Goal: Transaction & Acquisition: Purchase product/service

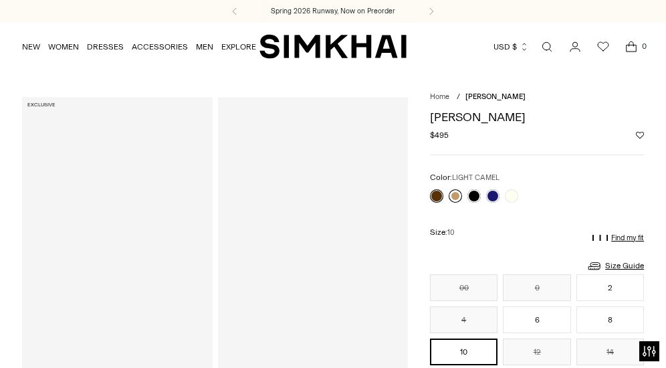
click at [457, 194] on link at bounding box center [455, 195] width 13 height 13
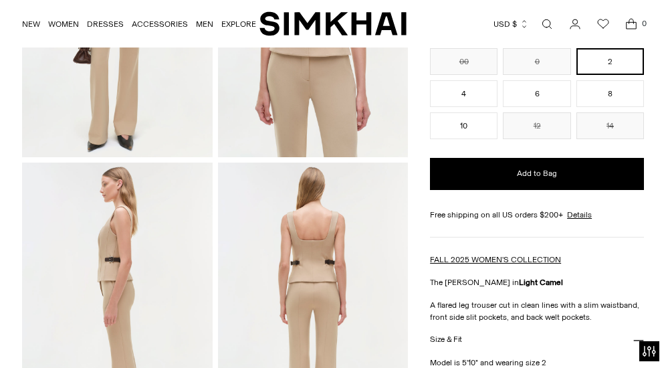
scroll to position [227, 0]
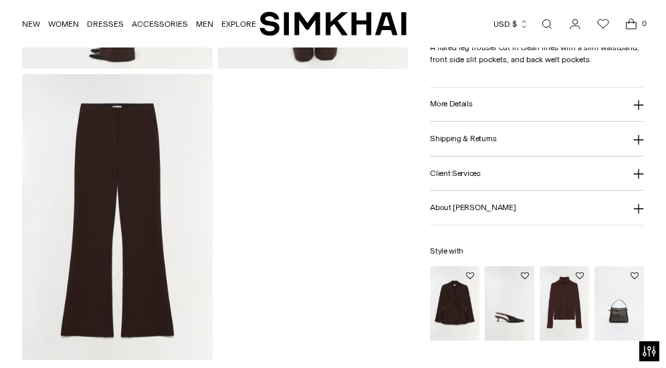
scroll to position [898, 0]
click at [179, 158] on img at bounding box center [117, 216] width 191 height 286
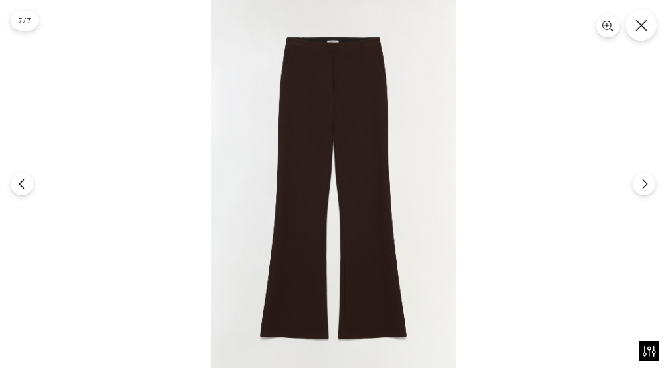
click at [653, 27] on button "Close" at bounding box center [640, 24] width 31 height 31
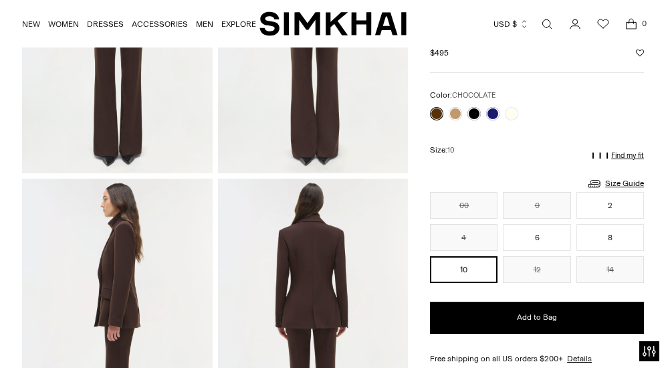
scroll to position [486, 0]
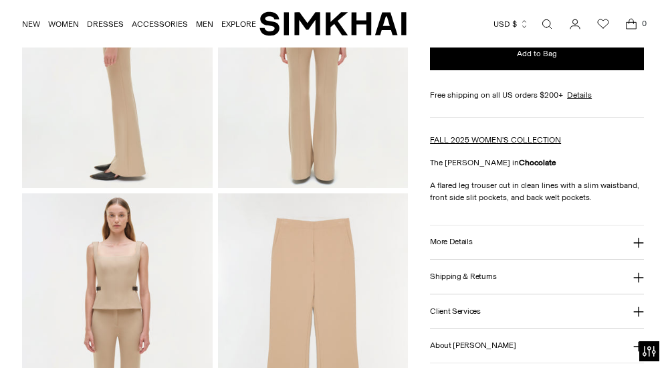
click at [454, 125] on div "Kenna Trouser Regular price $495 Unit price / per Color: LIGHT CAMEL Color: CHO…" at bounding box center [537, 117] width 214 height 721
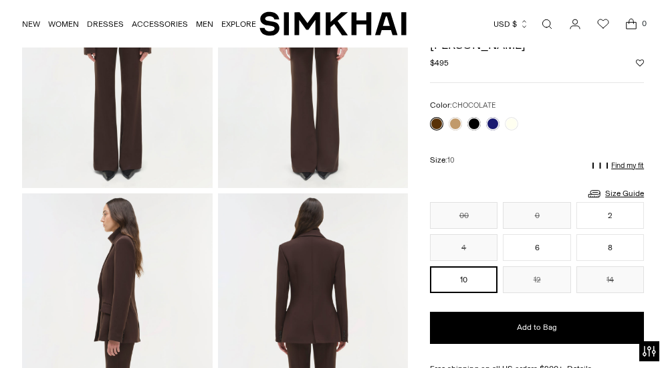
click at [455, 122] on link at bounding box center [455, 123] width 13 height 13
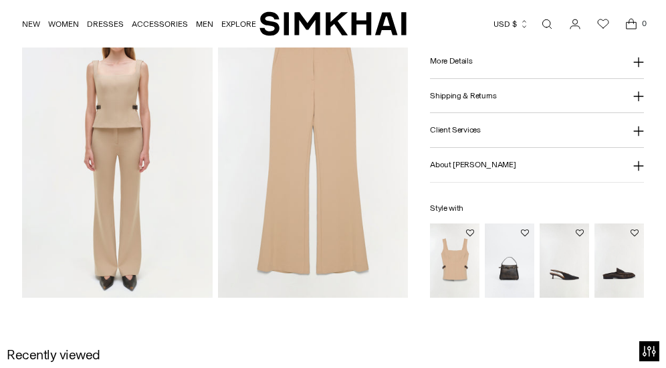
scroll to position [621, 0]
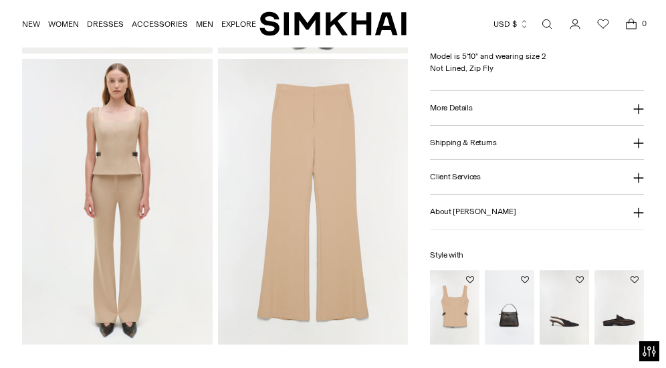
click at [356, 124] on img at bounding box center [313, 202] width 191 height 286
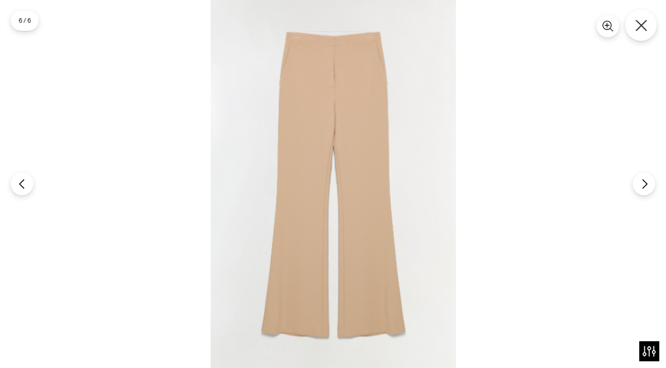
click at [643, 19] on icon "Close" at bounding box center [641, 25] width 12 height 12
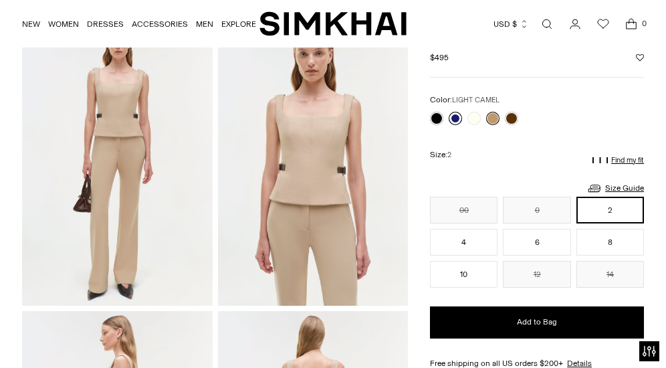
scroll to position [81, 0]
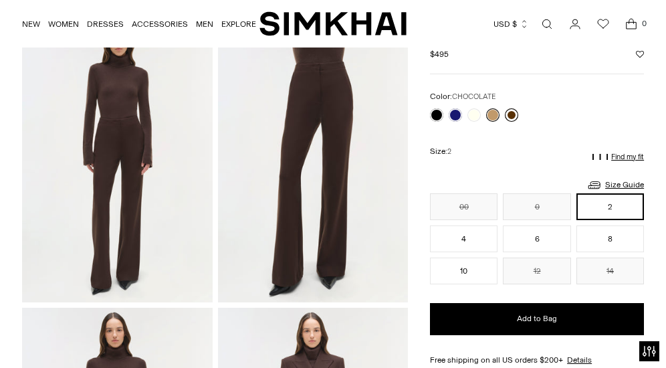
click at [512, 114] on link at bounding box center [511, 114] width 13 height 13
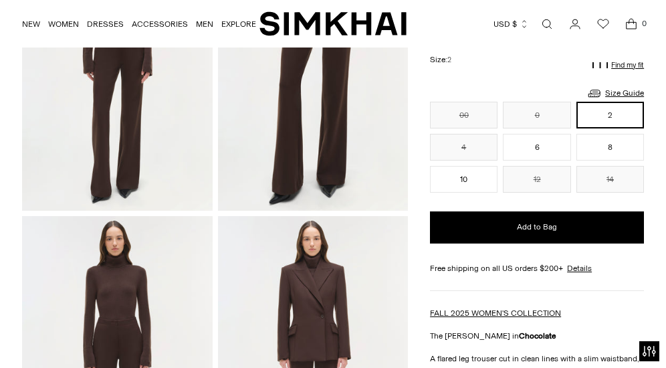
scroll to position [190, 0]
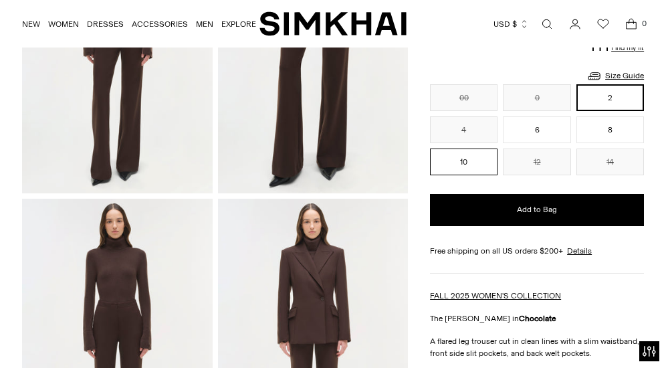
click at [477, 156] on button "10" at bounding box center [464, 161] width 68 height 27
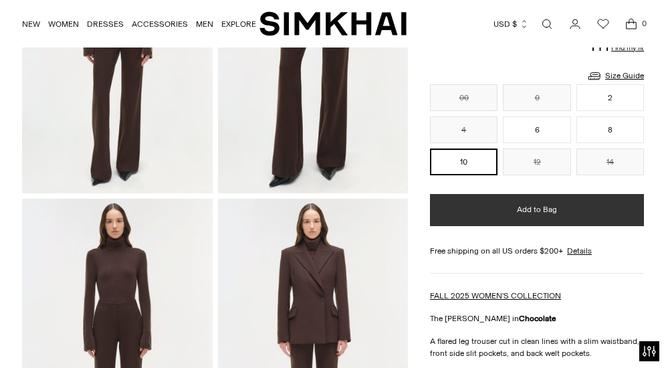
click at [494, 214] on button "Add to Bag" at bounding box center [537, 210] width 214 height 32
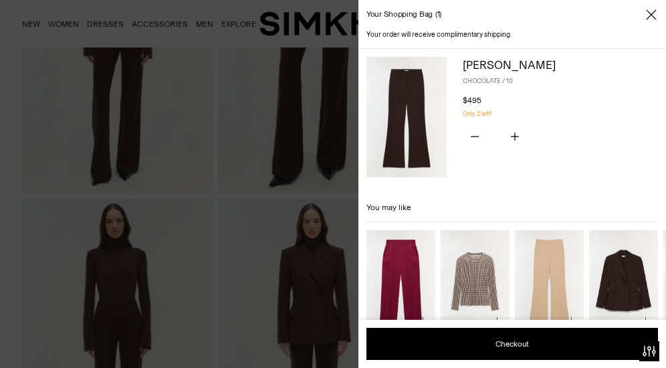
scroll to position [29, 0]
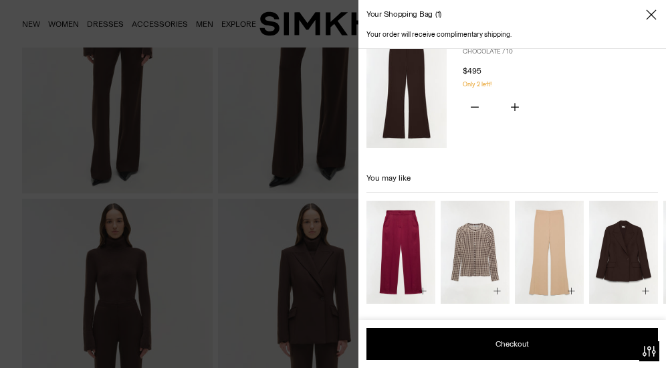
click at [650, 15] on icon "Close" at bounding box center [651, 14] width 10 height 10
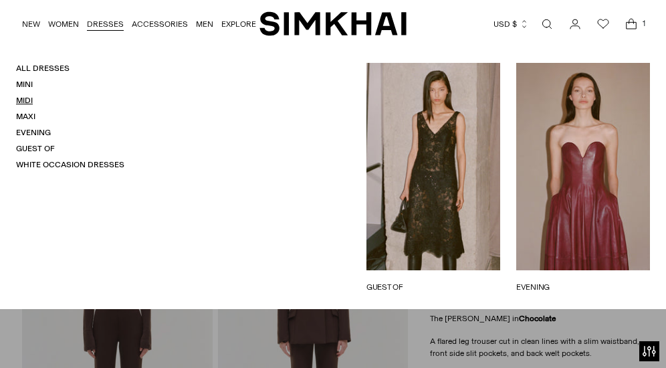
click at [29, 98] on link "Midi" at bounding box center [24, 100] width 17 height 9
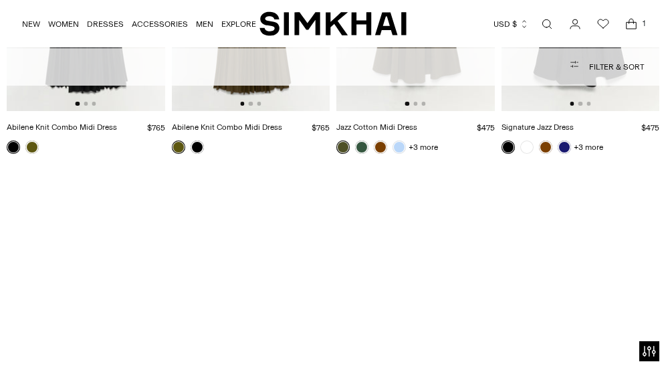
scroll to position [2472, 0]
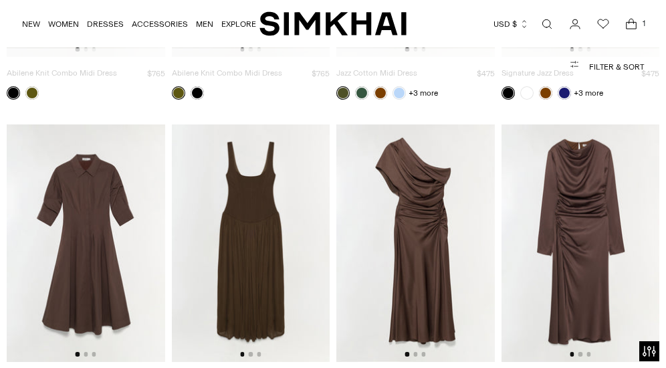
click at [605, 166] on img at bounding box center [581, 242] width 159 height 237
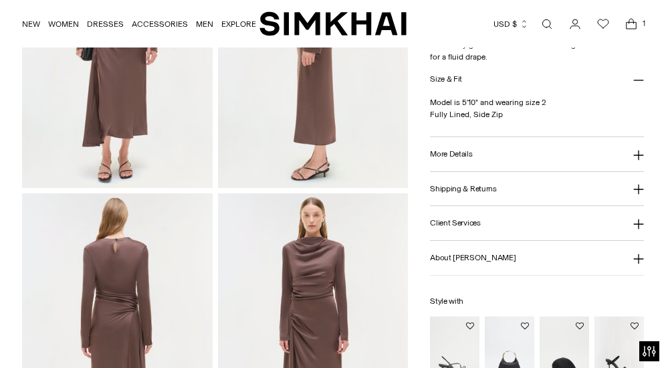
scroll to position [607, 0]
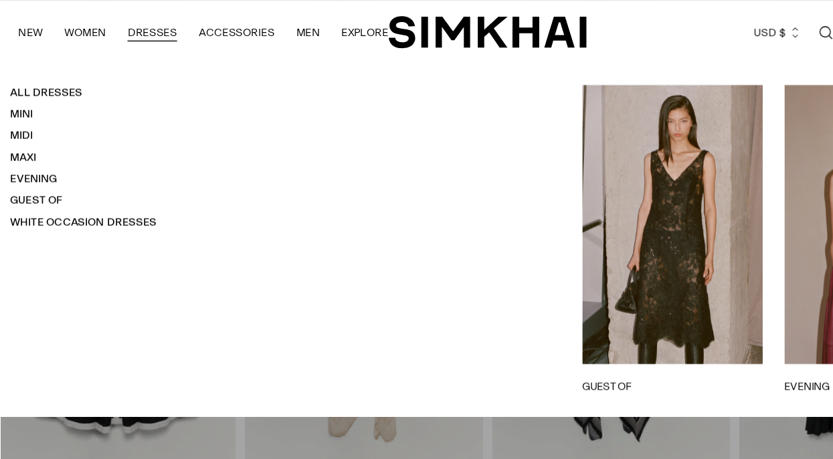
scroll to position [5749, 0]
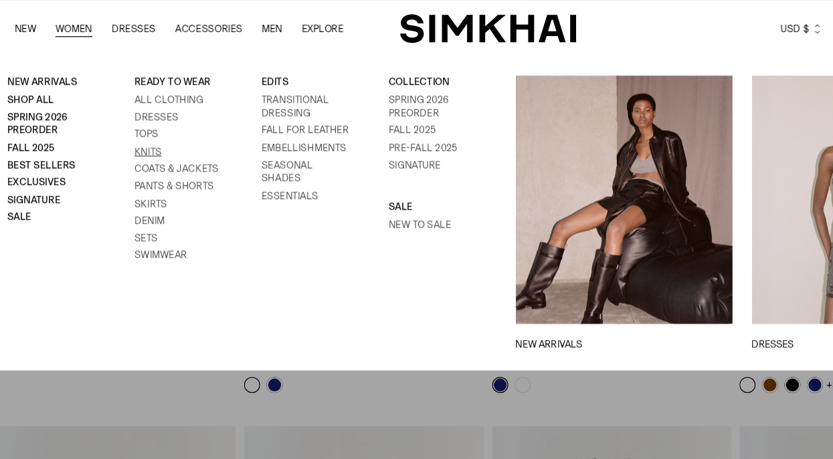
click at [127, 129] on link "Knits" at bounding box center [133, 126] width 23 height 9
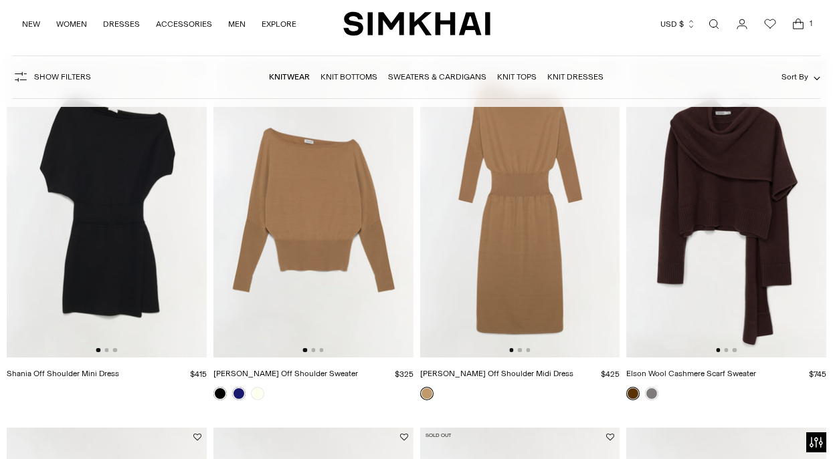
scroll to position [136, 0]
click at [221, 389] on link at bounding box center [219, 393] width 13 height 13
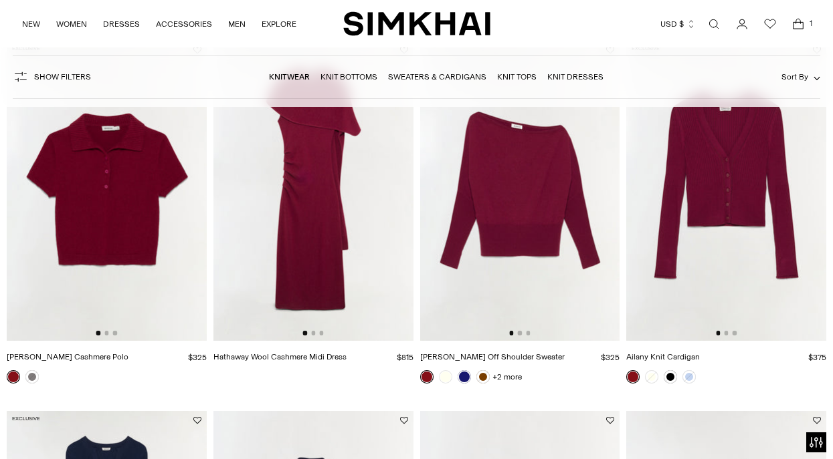
scroll to position [2003, 0]
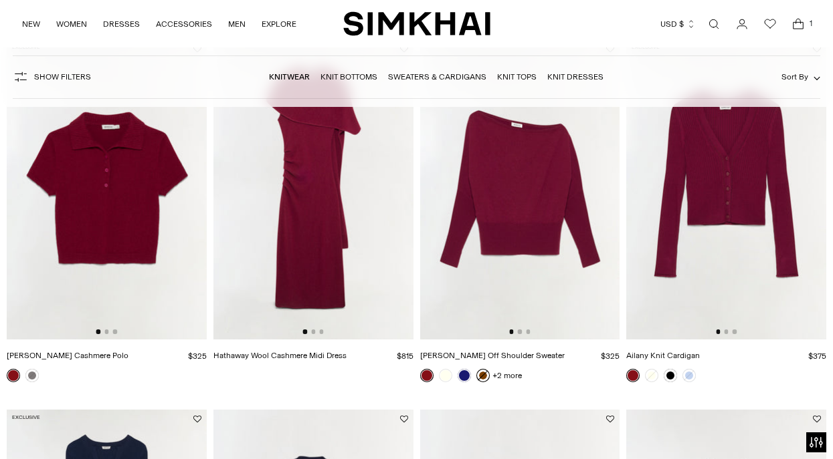
click at [486, 375] on link at bounding box center [482, 375] width 13 height 13
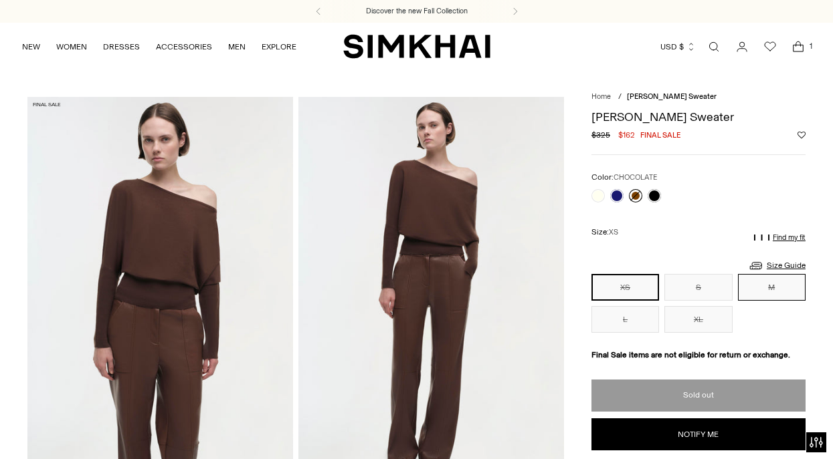
click at [780, 292] on button "M" at bounding box center [772, 287] width 68 height 27
click at [780, 263] on link "Size Guide" at bounding box center [777, 265] width 58 height 17
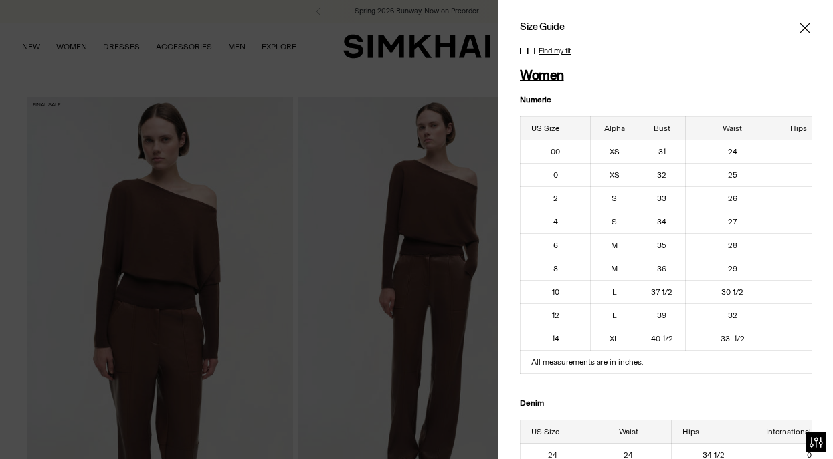
click at [808, 23] on icon "Close" at bounding box center [804, 27] width 11 height 13
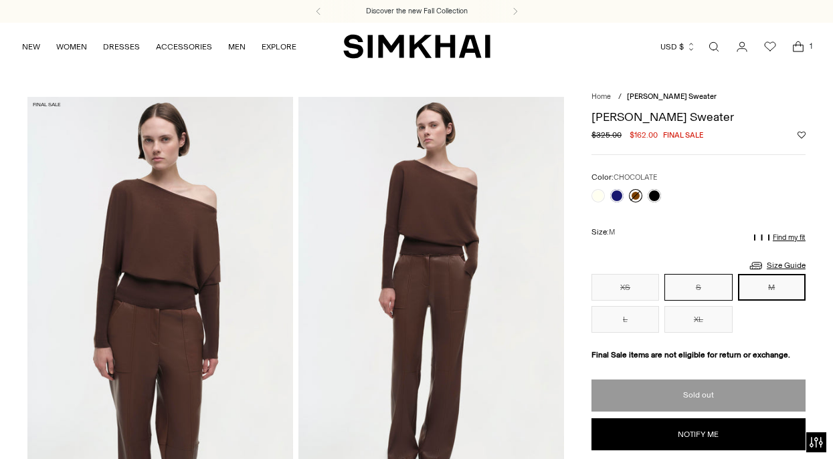
click at [688, 280] on button "S" at bounding box center [698, 287] width 68 height 27
click at [762, 288] on button "M" at bounding box center [772, 287] width 68 height 27
click at [728, 282] on button "S" at bounding box center [698, 287] width 68 height 27
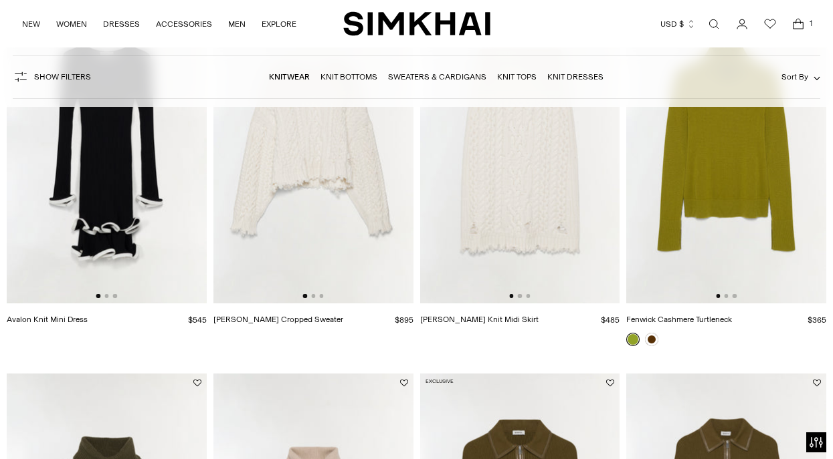
scroll to position [3519, 0]
click at [654, 341] on link at bounding box center [651, 338] width 13 height 13
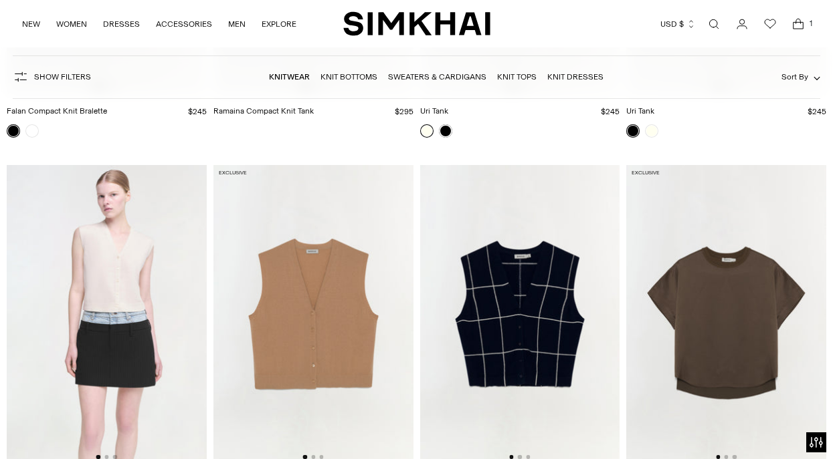
scroll to position [9389, 0]
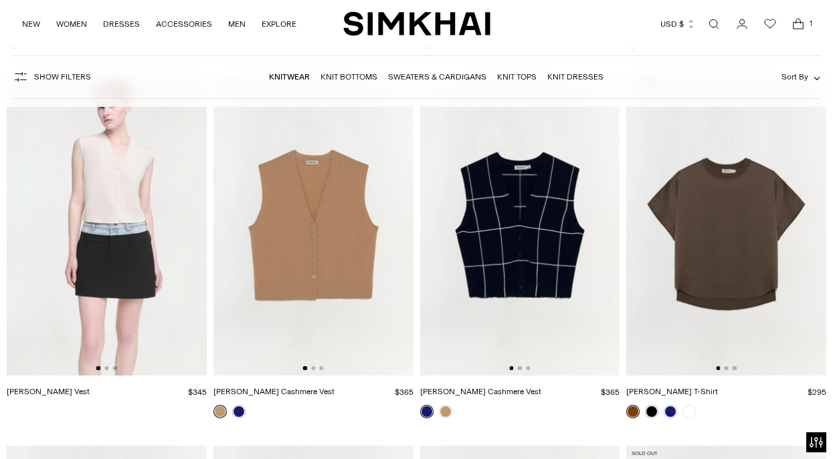
click at [730, 266] on img at bounding box center [726, 226] width 200 height 300
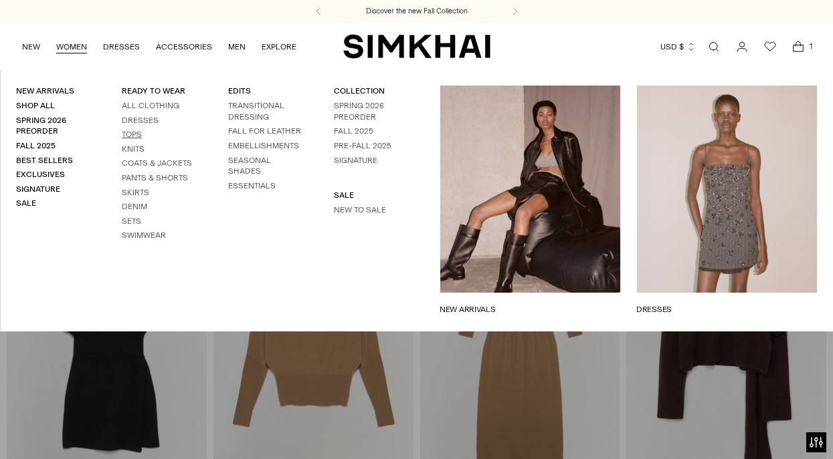
click at [132, 136] on link "Tops" at bounding box center [132, 134] width 20 height 9
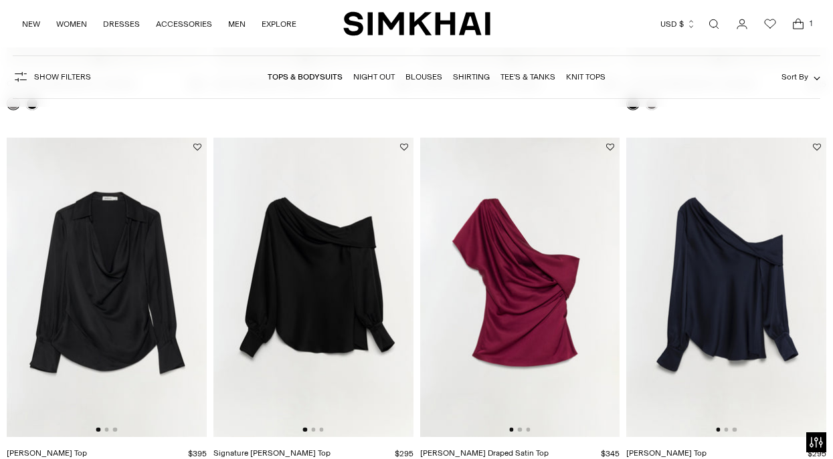
scroll to position [430, 0]
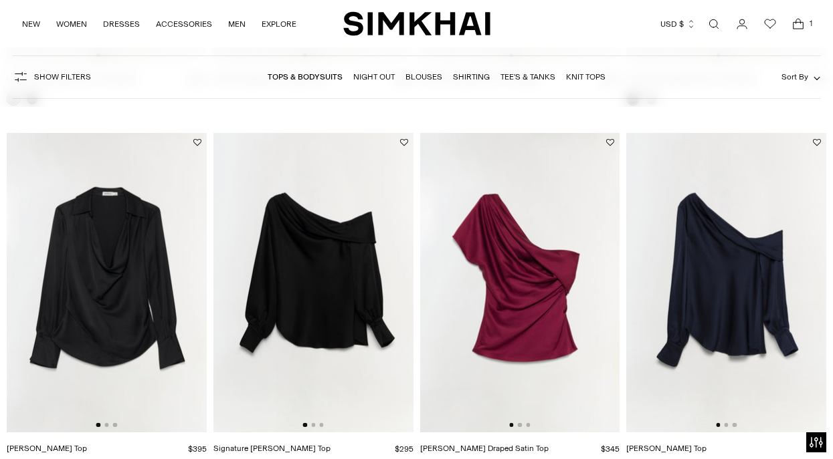
click at [728, 276] on img at bounding box center [726, 283] width 200 height 300
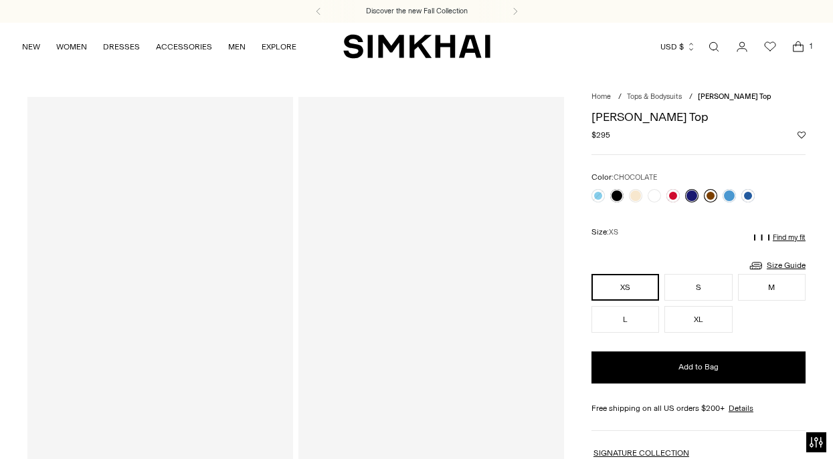
click at [706, 197] on link at bounding box center [710, 195] width 13 height 13
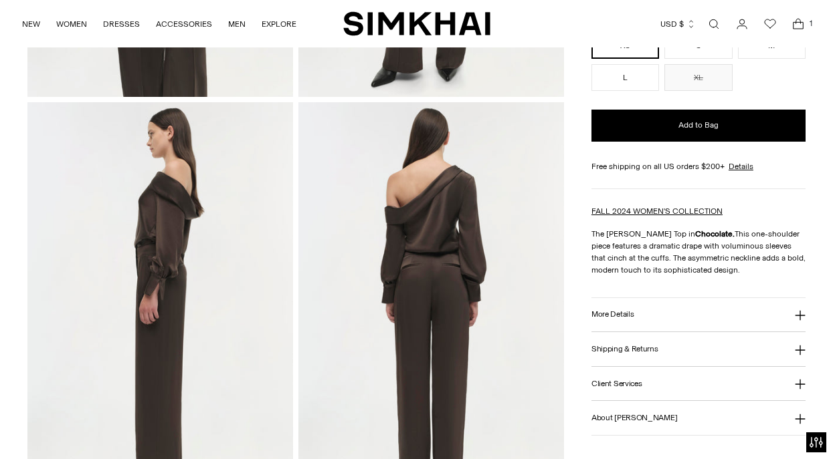
scroll to position [412, 0]
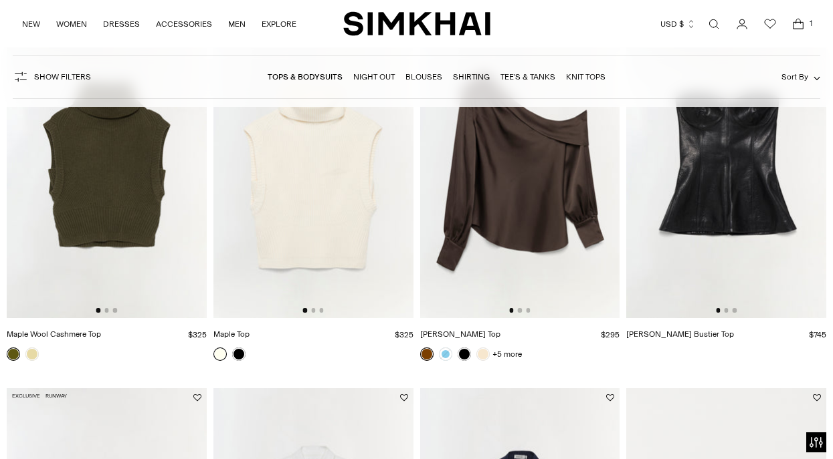
scroll to position [2385, 0]
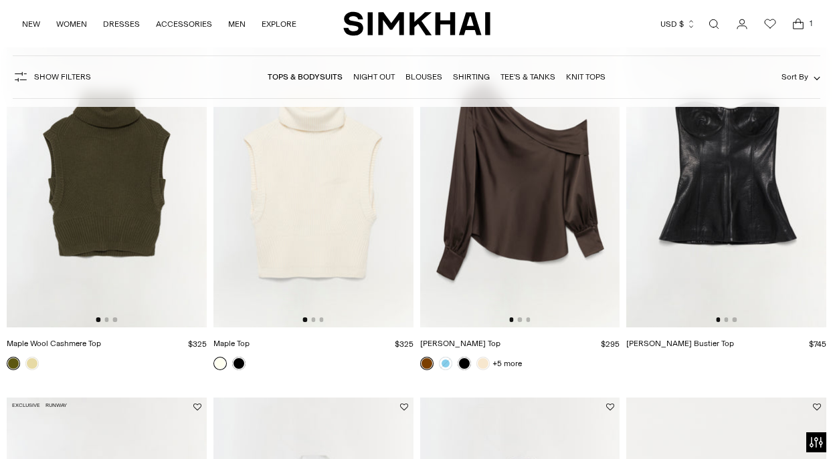
click at [728, 218] on img at bounding box center [726, 178] width 200 height 300
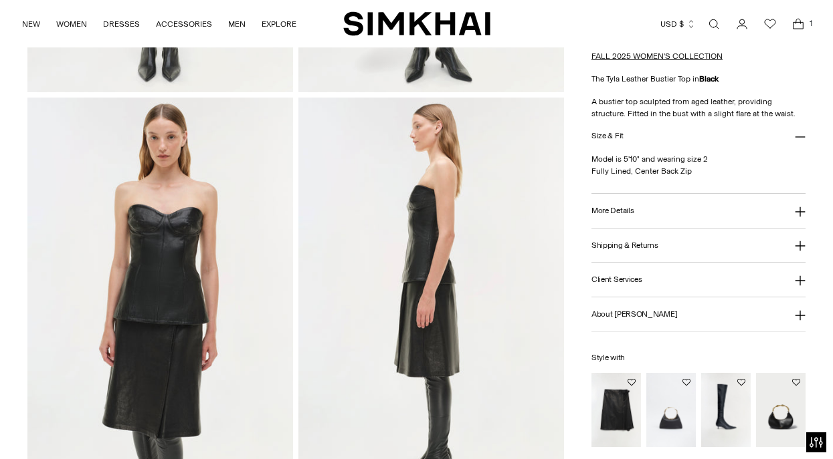
scroll to position [389, 0]
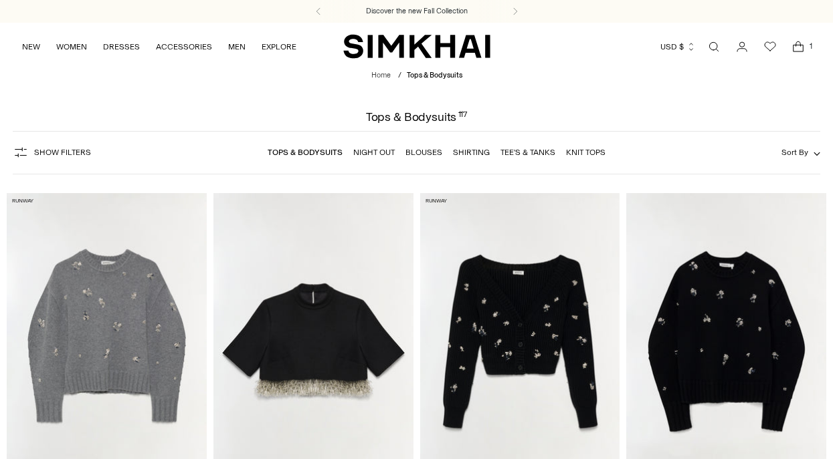
scroll to position [2210, 0]
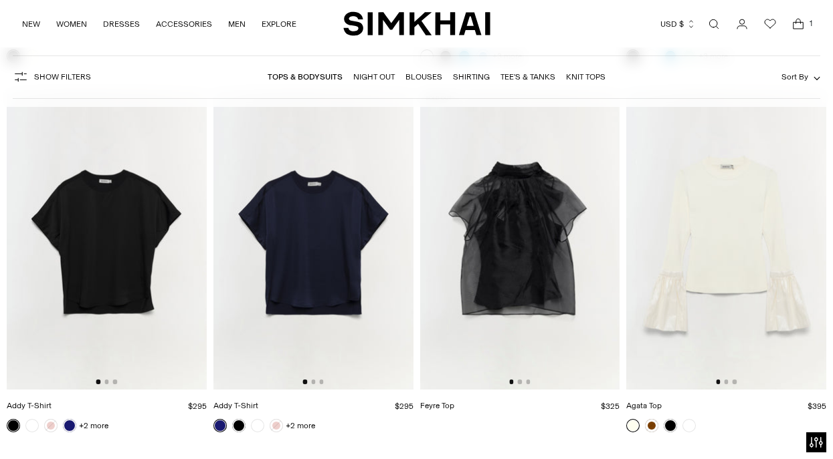
scroll to position [8584, 0]
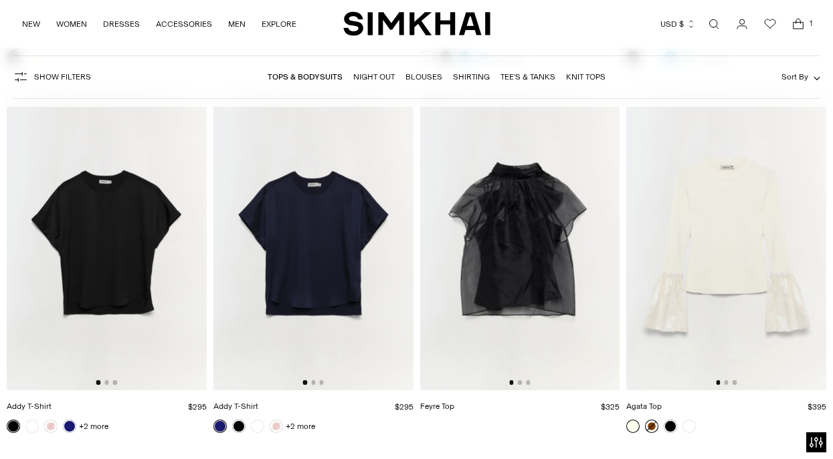
click at [650, 429] on link at bounding box center [651, 426] width 13 height 13
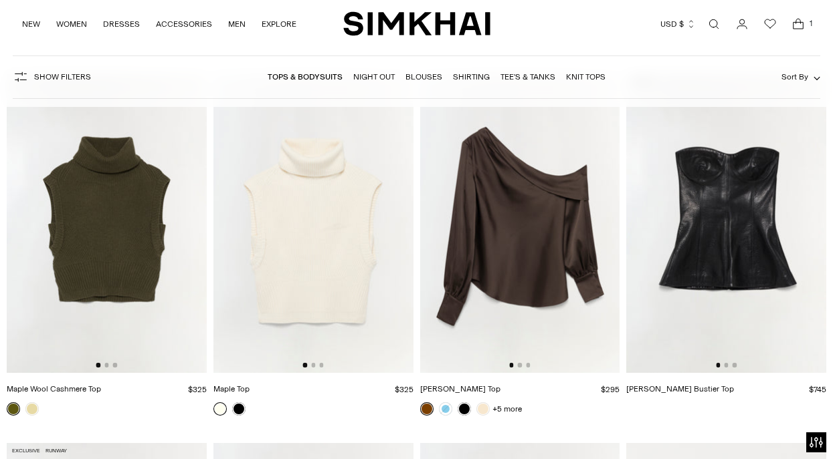
scroll to position [2288, 0]
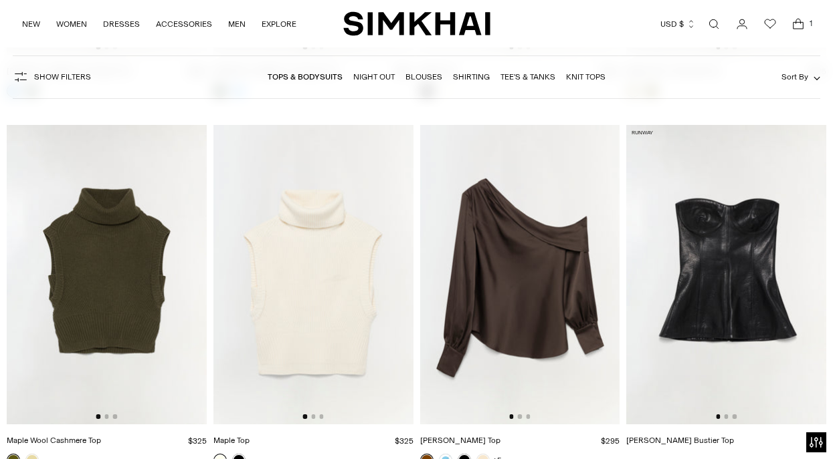
click at [526, 300] on img at bounding box center [520, 275] width 200 height 300
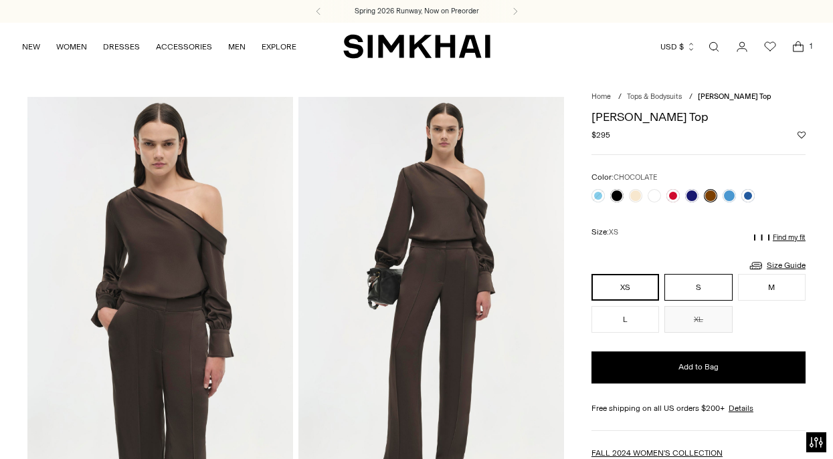
click at [700, 294] on button "S" at bounding box center [698, 287] width 68 height 27
click at [780, 265] on link "Size Guide" at bounding box center [777, 265] width 58 height 17
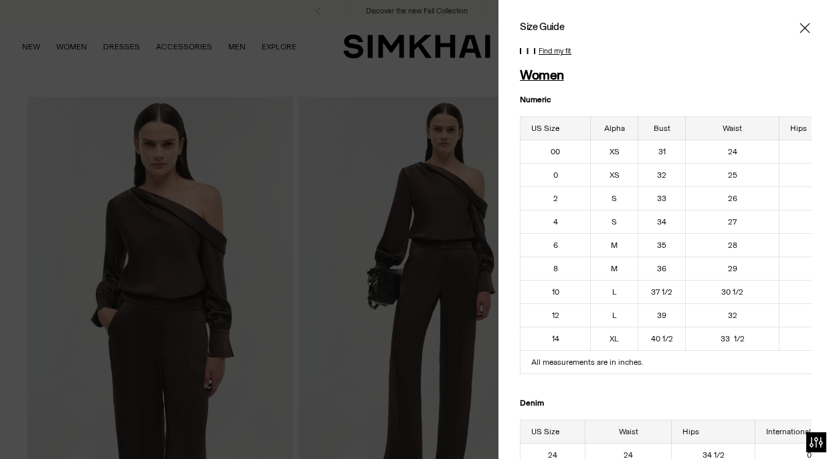
click at [811, 27] on span "Close" at bounding box center [804, 27] width 13 height 13
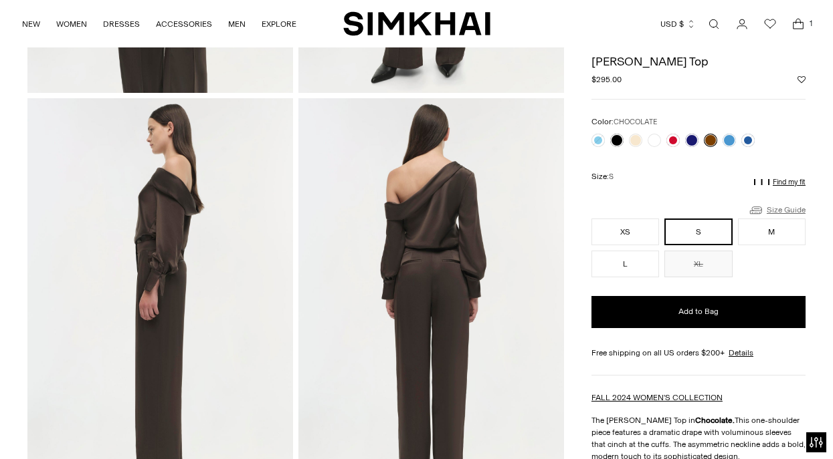
scroll to position [387, 0]
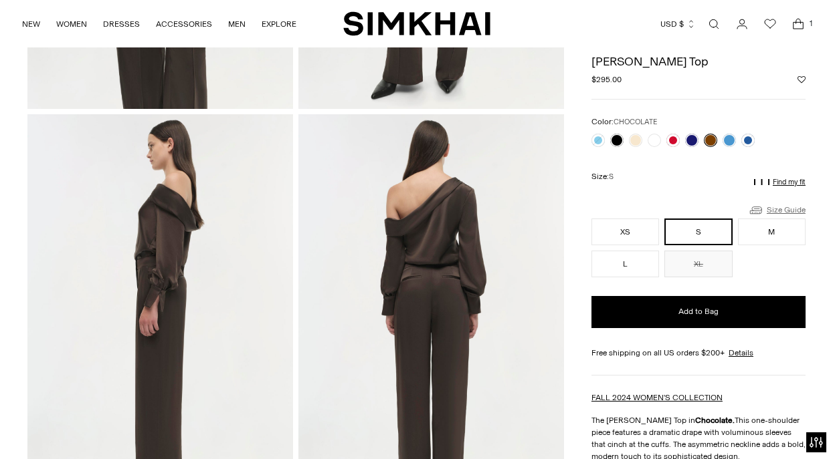
click at [777, 212] on link "Size Guide" at bounding box center [777, 210] width 58 height 17
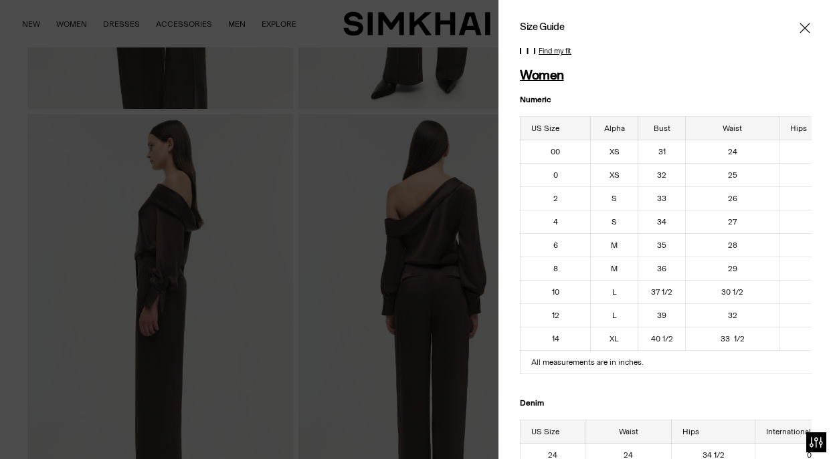
click at [801, 23] on icon "Close" at bounding box center [804, 28] width 10 height 10
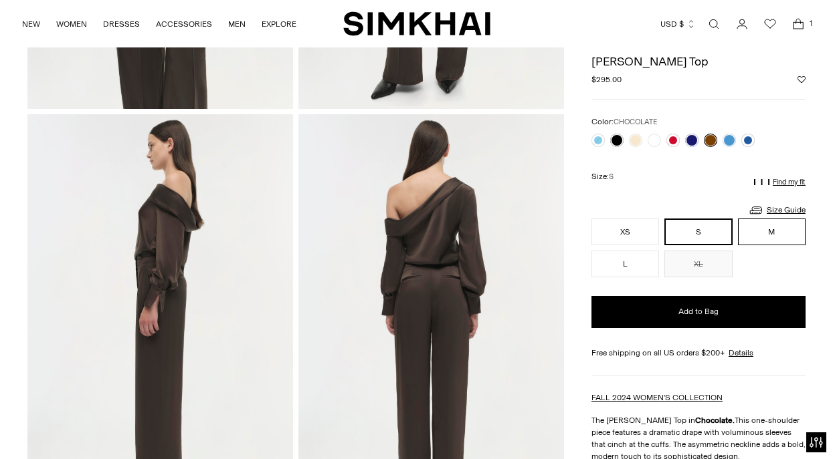
click at [766, 242] on button "M" at bounding box center [772, 232] width 68 height 27
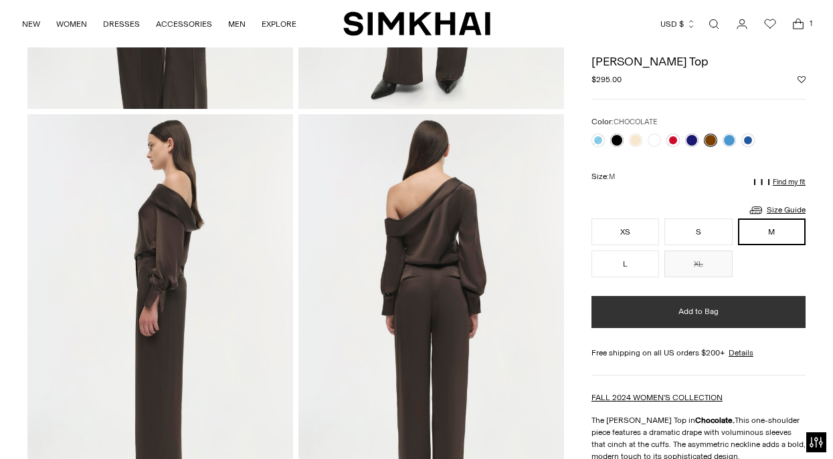
click at [732, 314] on button "Add to Bag" at bounding box center [698, 312] width 214 height 32
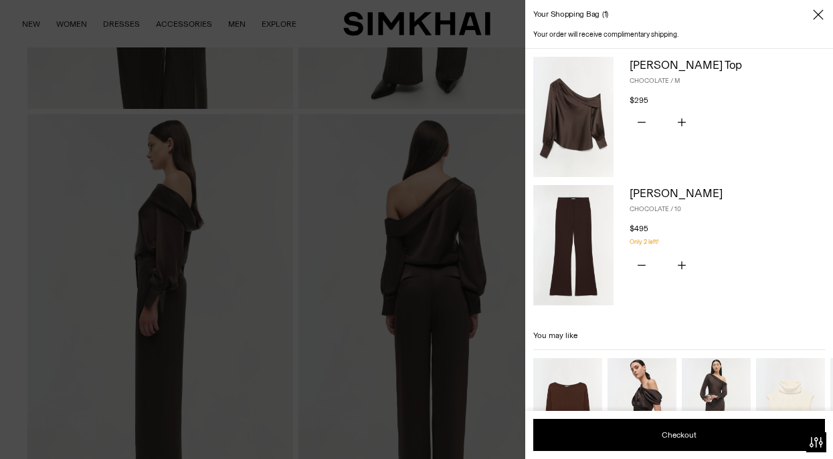
click at [675, 191] on link "[PERSON_NAME]" at bounding box center [675, 193] width 93 height 13
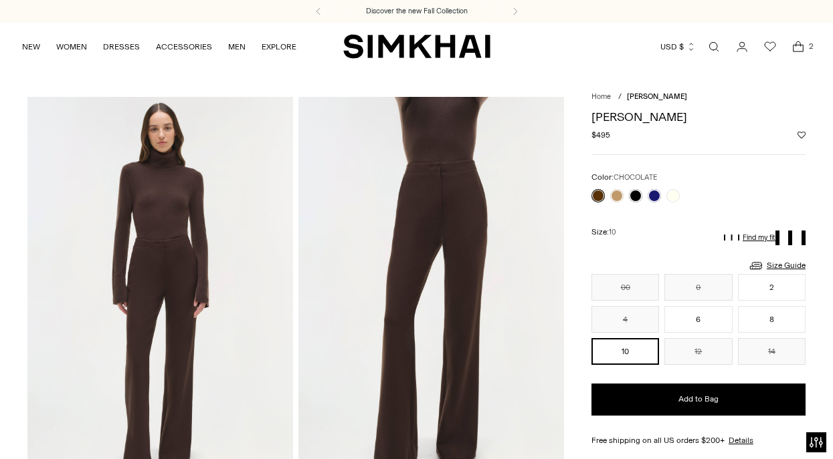
scroll to position [120, 0]
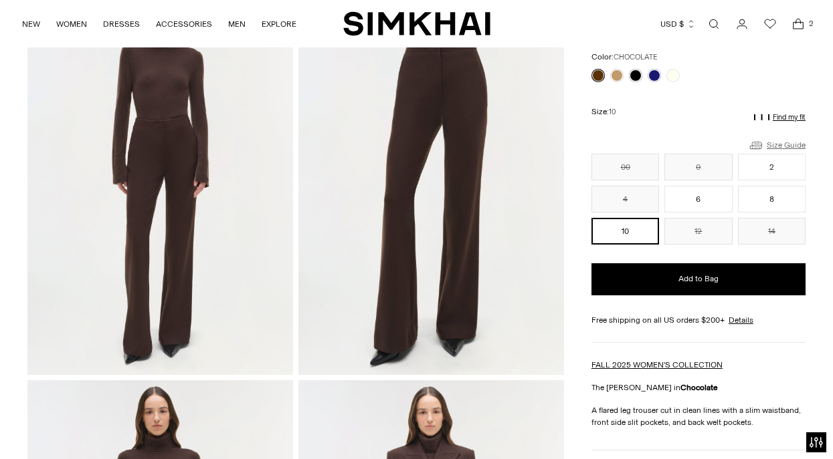
click at [771, 140] on link "Size Guide" at bounding box center [777, 145] width 58 height 17
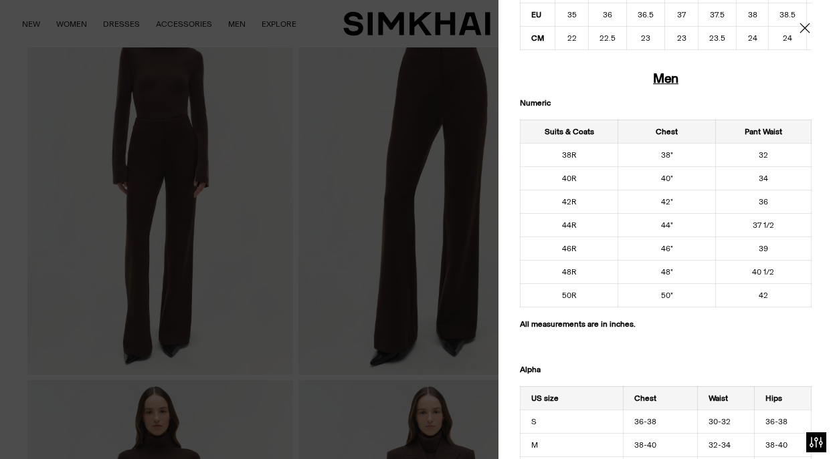
scroll to position [783, 0]
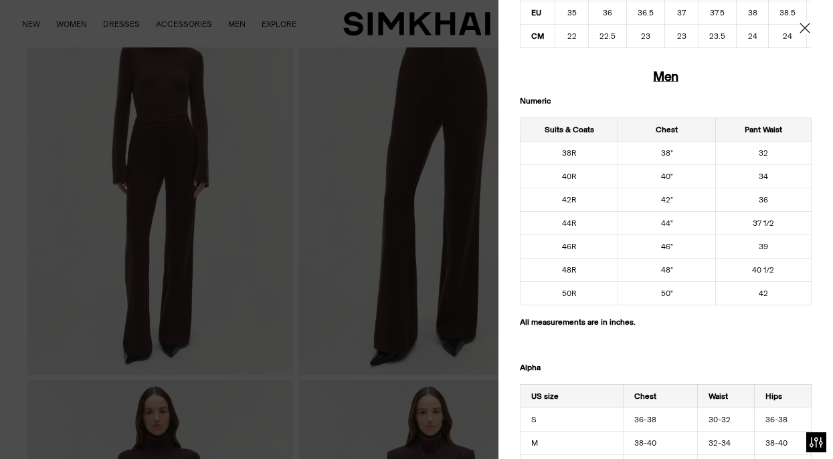
click at [807, 24] on icon "Close" at bounding box center [804, 27] width 11 height 13
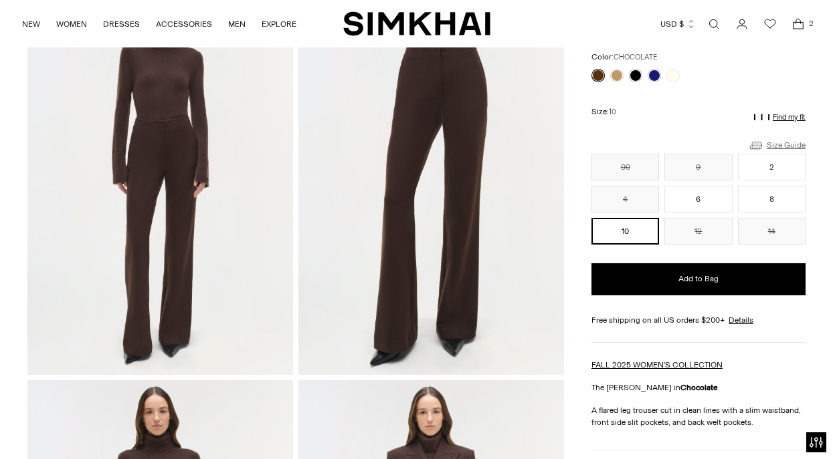
scroll to position [0, 0]
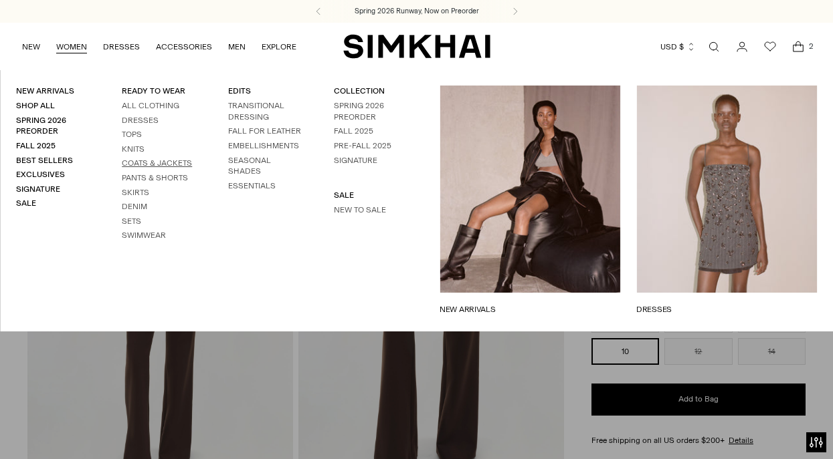
click at [145, 159] on link "Coats & Jackets" at bounding box center [157, 163] width 70 height 9
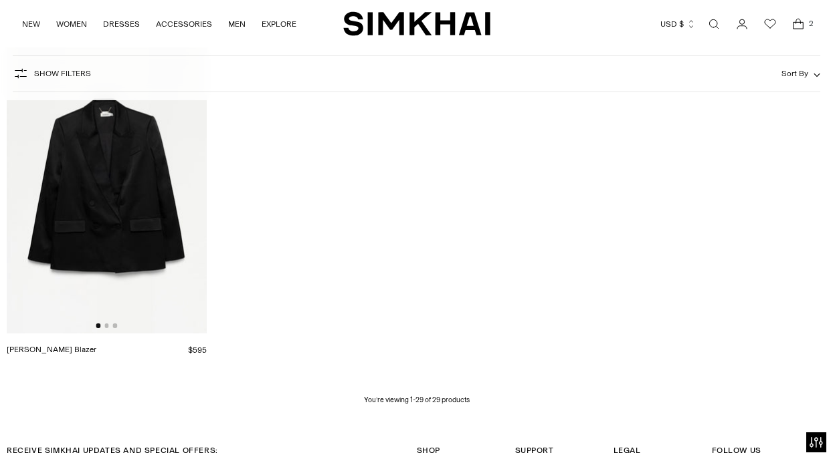
scroll to position [2729, 0]
